Goal: Task Accomplishment & Management: Use online tool/utility

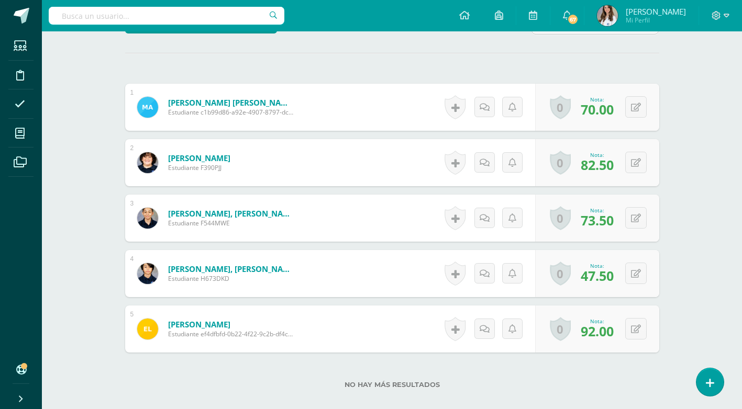
scroll to position [293, 0]
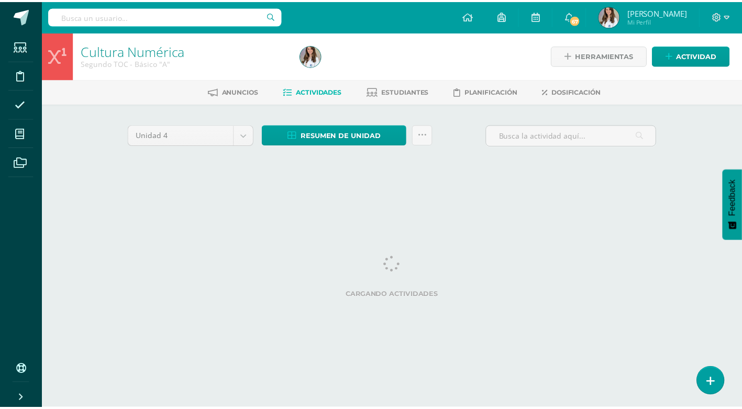
scroll to position [0, 11]
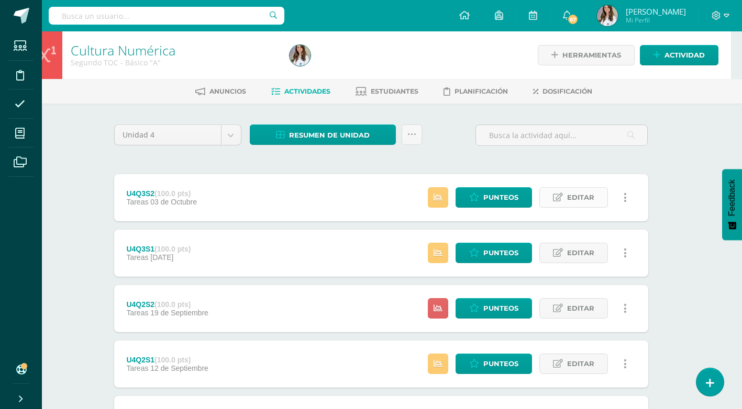
click at [574, 194] on span "Editar" at bounding box center [580, 197] width 27 height 19
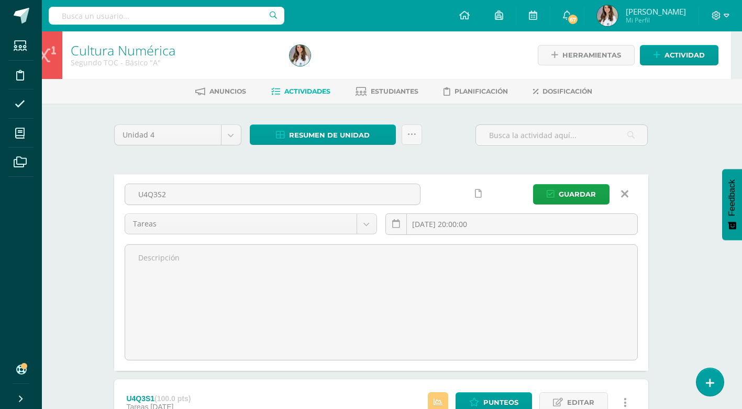
click at [627, 194] on icon at bounding box center [624, 194] width 7 height 12
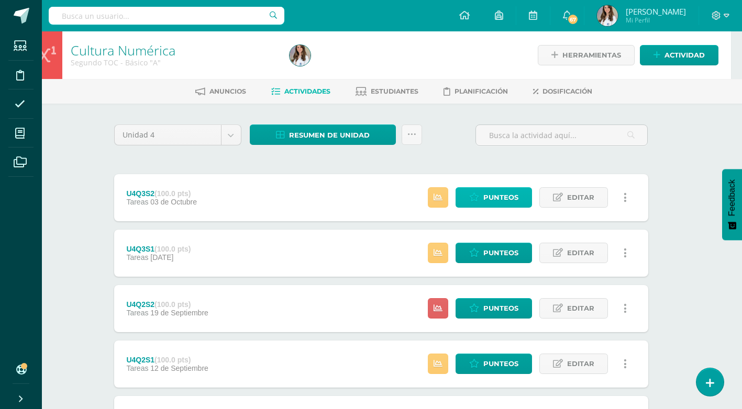
click at [520, 190] on link "Punteos" at bounding box center [493, 197] width 76 height 20
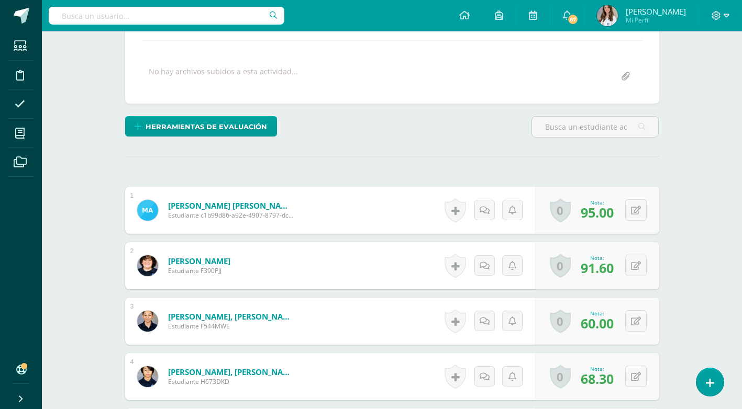
scroll to position [210, 0]
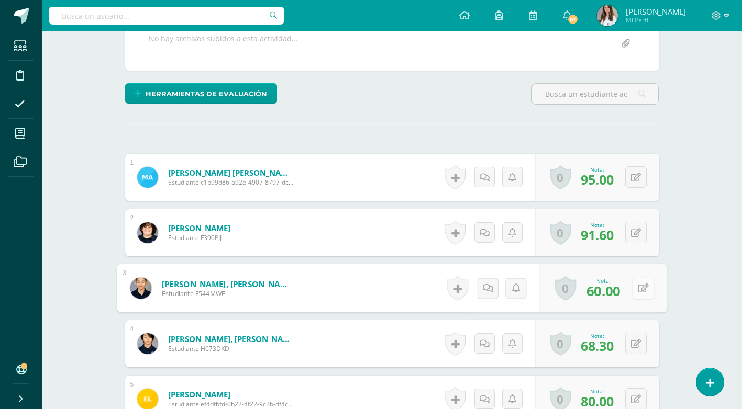
click at [644, 291] on button at bounding box center [643, 288] width 22 height 22
type input "65"
click at [633, 343] on button at bounding box center [635, 343] width 21 height 21
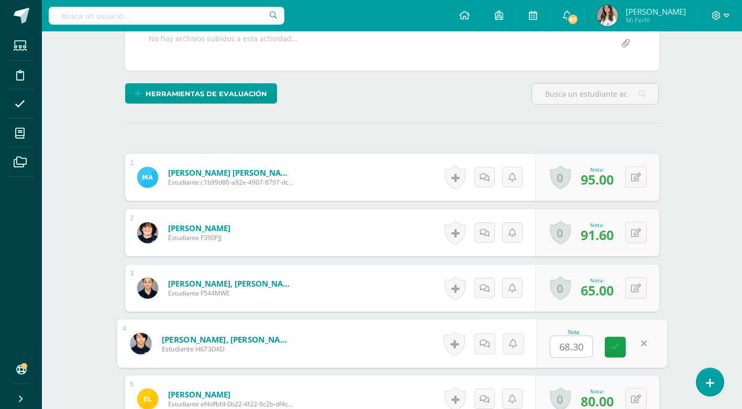
click at [569, 345] on input "68.30" at bounding box center [571, 347] width 42 height 21
type input "78.30"
click at [470, 113] on div "¿Estás seguro que quieres eliminar esta actividad? Esto borrará la actividad y …" at bounding box center [392, 218] width 542 height 607
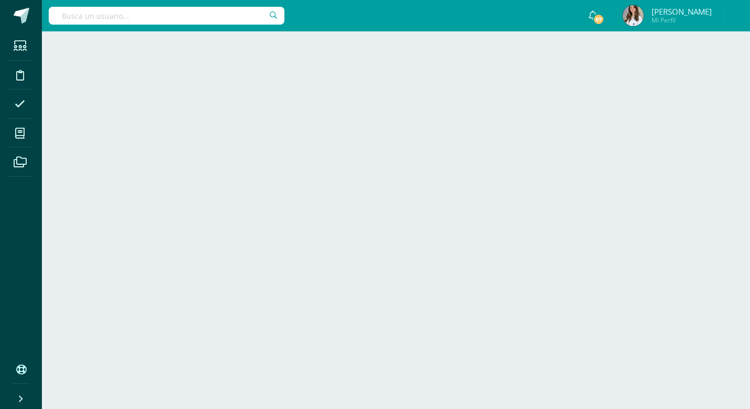
scroll to position [0, 11]
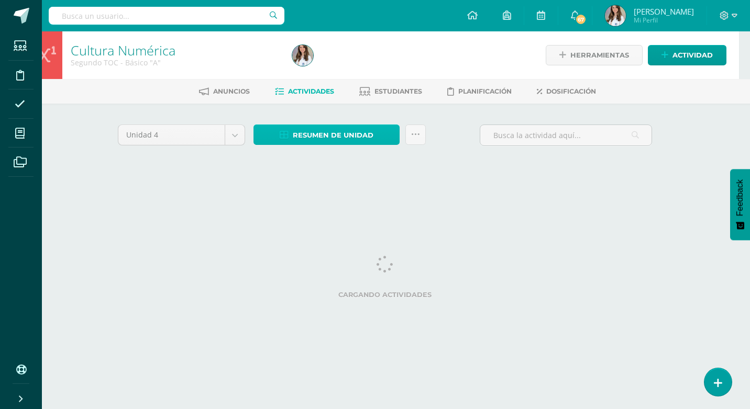
click at [327, 136] on span "Resumen de unidad" at bounding box center [333, 135] width 81 height 19
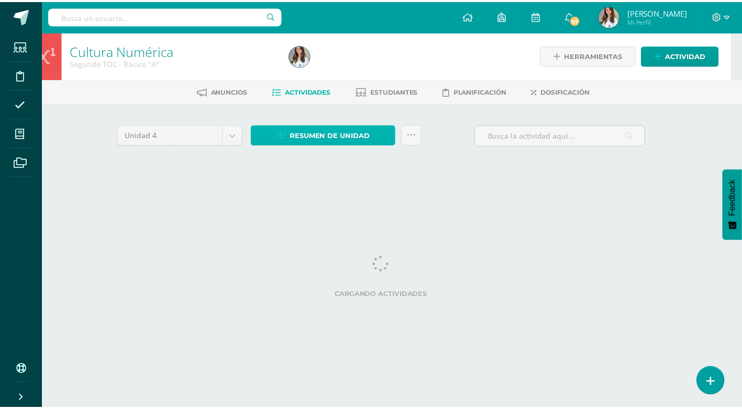
scroll to position [0, 0]
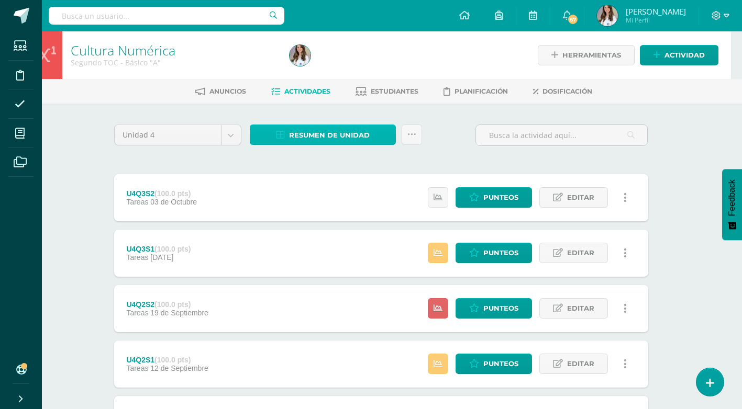
click at [311, 130] on span "Resumen de unidad" at bounding box center [329, 135] width 81 height 19
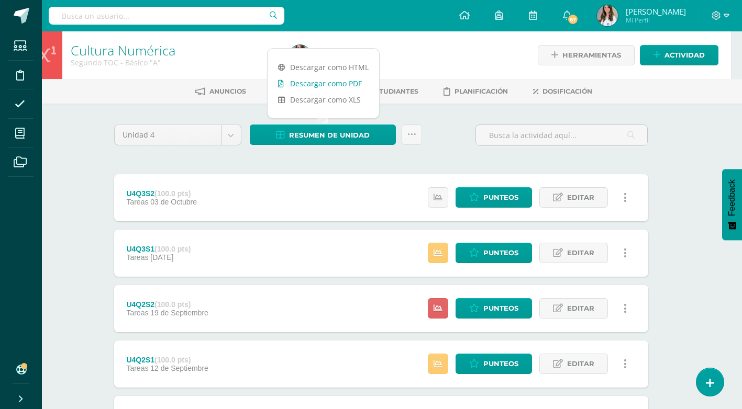
click at [317, 86] on link "Descargar como PDF" at bounding box center [324, 83] width 112 height 16
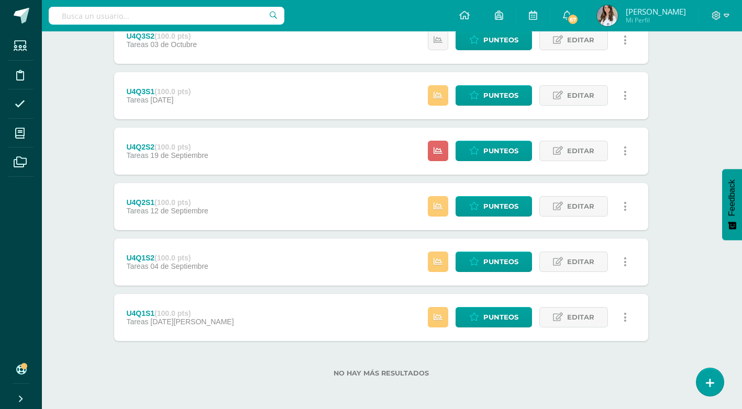
scroll to position [159, 11]
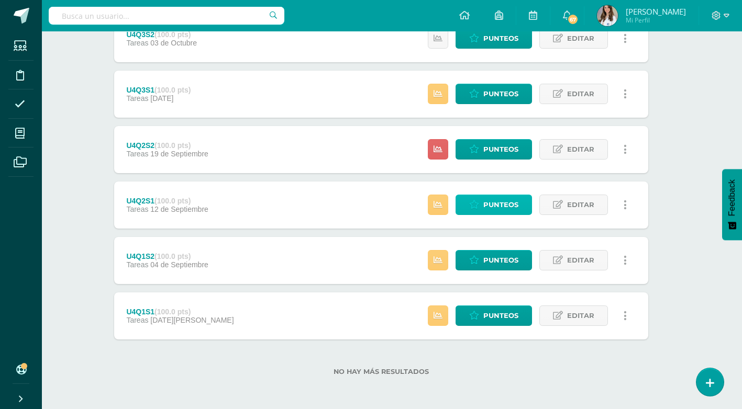
click at [484, 207] on span "Punteos" at bounding box center [500, 204] width 35 height 19
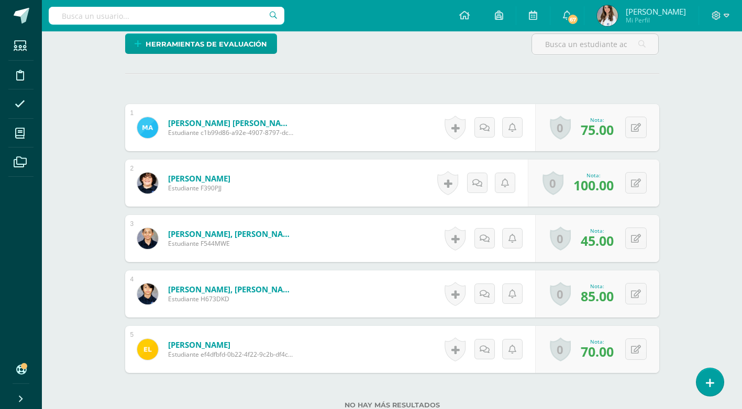
scroll to position [262, 0]
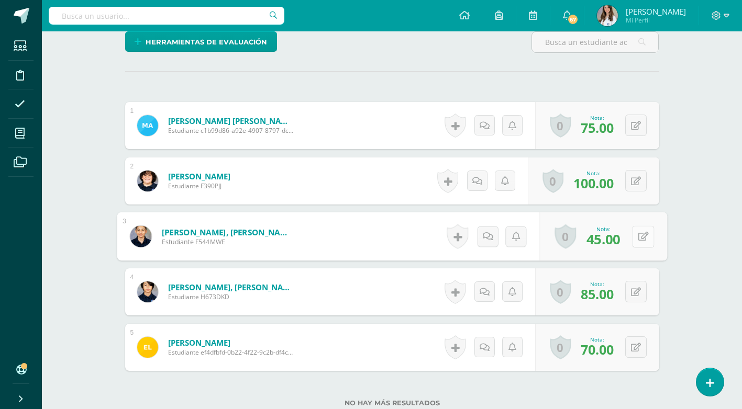
click at [634, 238] on button at bounding box center [643, 237] width 22 height 22
type input "50"
click at [687, 183] on div "Cultura Numérica Segundo TOC - Básico "A" Herramientas Detalle de asistencias A…" at bounding box center [392, 130] width 700 height 721
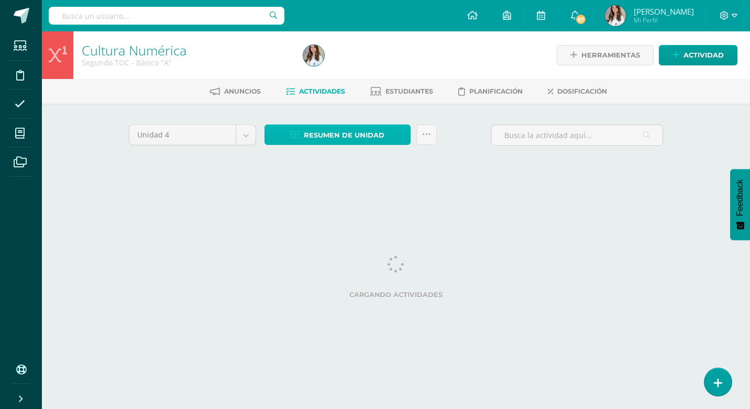
click at [298, 131] on icon at bounding box center [295, 135] width 9 height 9
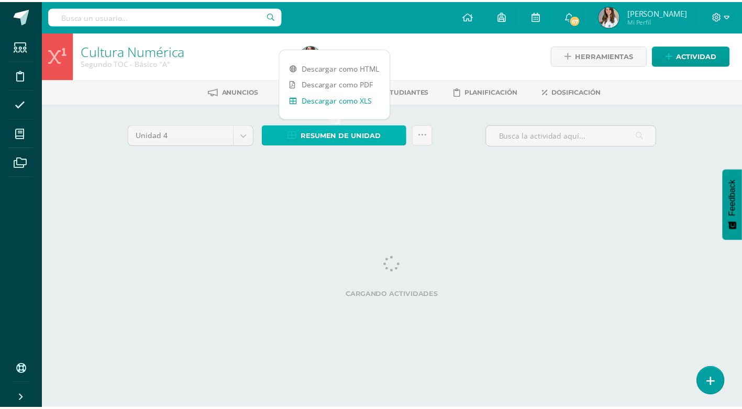
scroll to position [0, 15]
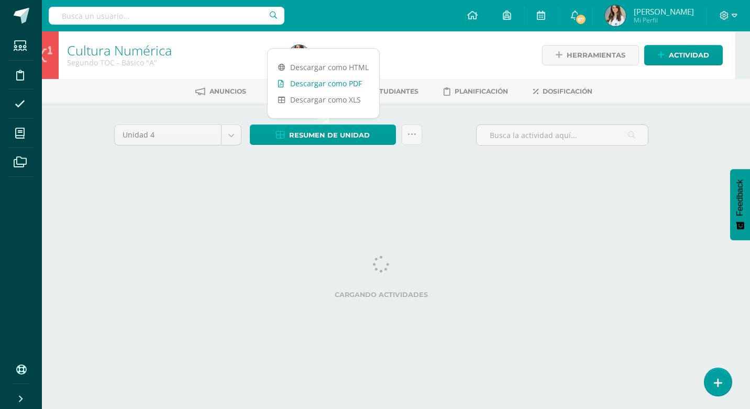
click at [320, 87] on link "Descargar como PDF" at bounding box center [324, 83] width 112 height 16
